Goal: Information Seeking & Learning: Learn about a topic

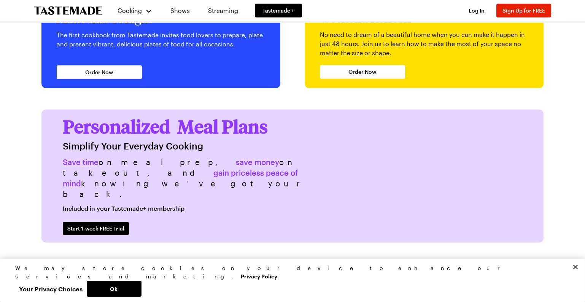
scroll to position [1787, 0]
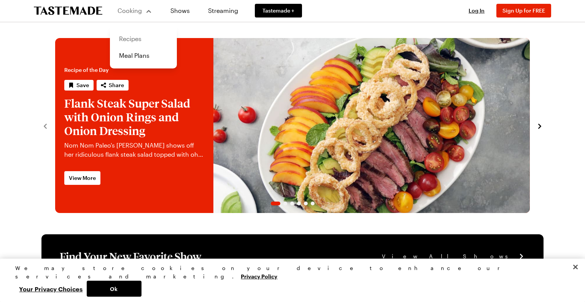
click at [136, 36] on link "Recipes" at bounding box center [143, 38] width 58 height 17
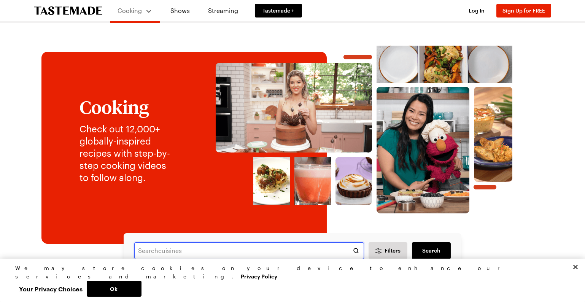
click at [194, 250] on input "text" at bounding box center [249, 250] width 230 height 17
paste input "Kentucky Fried Chicken Style Chicken"
type input "Kentucky Fried Chicken Style Chicken"
click at [430, 247] on span "Search" at bounding box center [431, 251] width 18 height 8
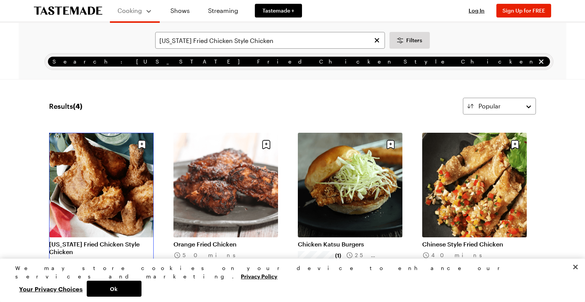
click at [90, 241] on link "Kentucky Fried Chicken Style Chicken" at bounding box center [101, 247] width 105 height 15
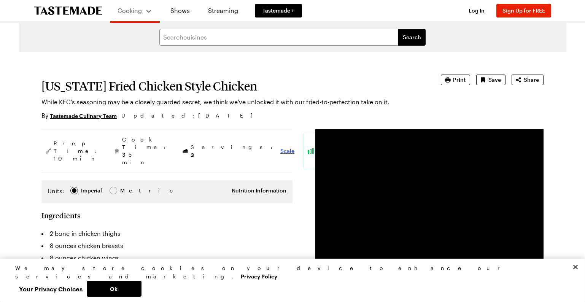
click at [280, 147] on span "Scale" at bounding box center [287, 151] width 14 height 8
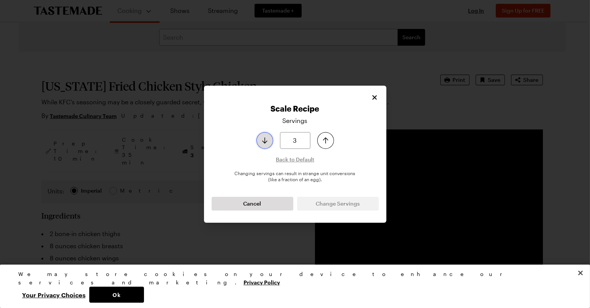
type input "2"
click at [269, 139] on icon "Decrease serving size by one" at bounding box center [264, 140] width 9 height 9
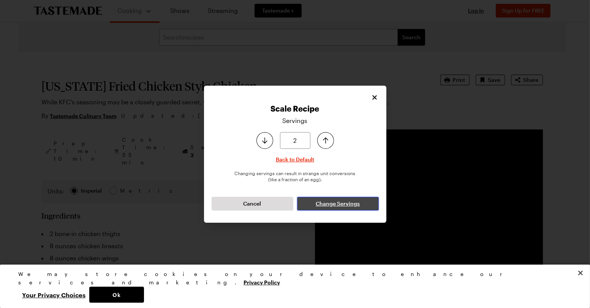
click at [333, 200] on span "Change Servings" at bounding box center [338, 204] width 44 height 8
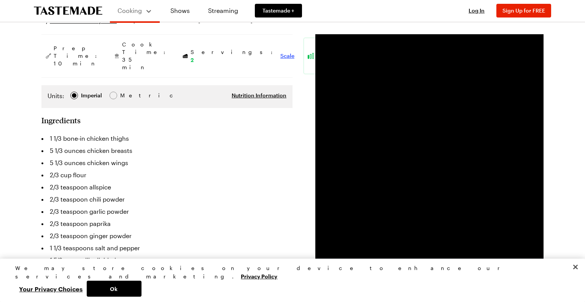
scroll to position [114, 0]
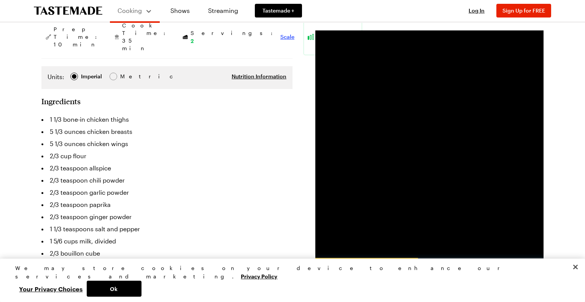
click at [280, 33] on span "Scale" at bounding box center [287, 37] width 14 height 8
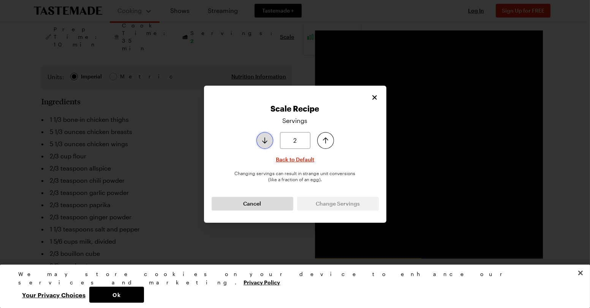
type input "1"
click at [266, 142] on icon "Decrease serving size by one" at bounding box center [264, 140] width 9 height 9
click at [311, 200] on button "Change Servings" at bounding box center [338, 204] width 82 height 14
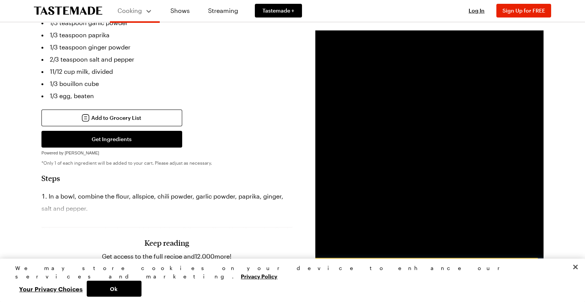
scroll to position [266, 0]
